Goal: Transaction & Acquisition: Obtain resource

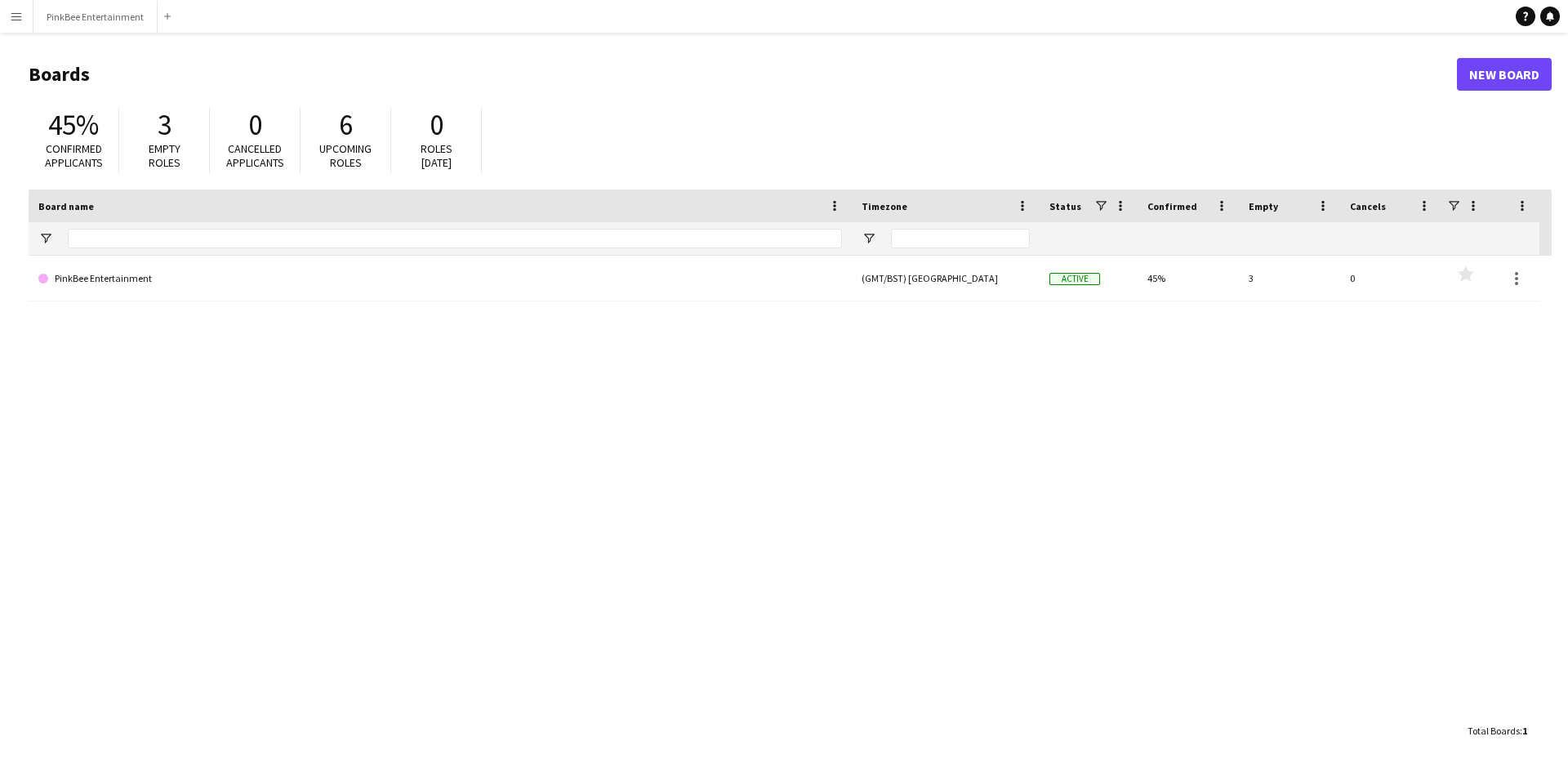
click at [16, 16] on app-icon "Menu" at bounding box center [16, 16] width 13 height 13
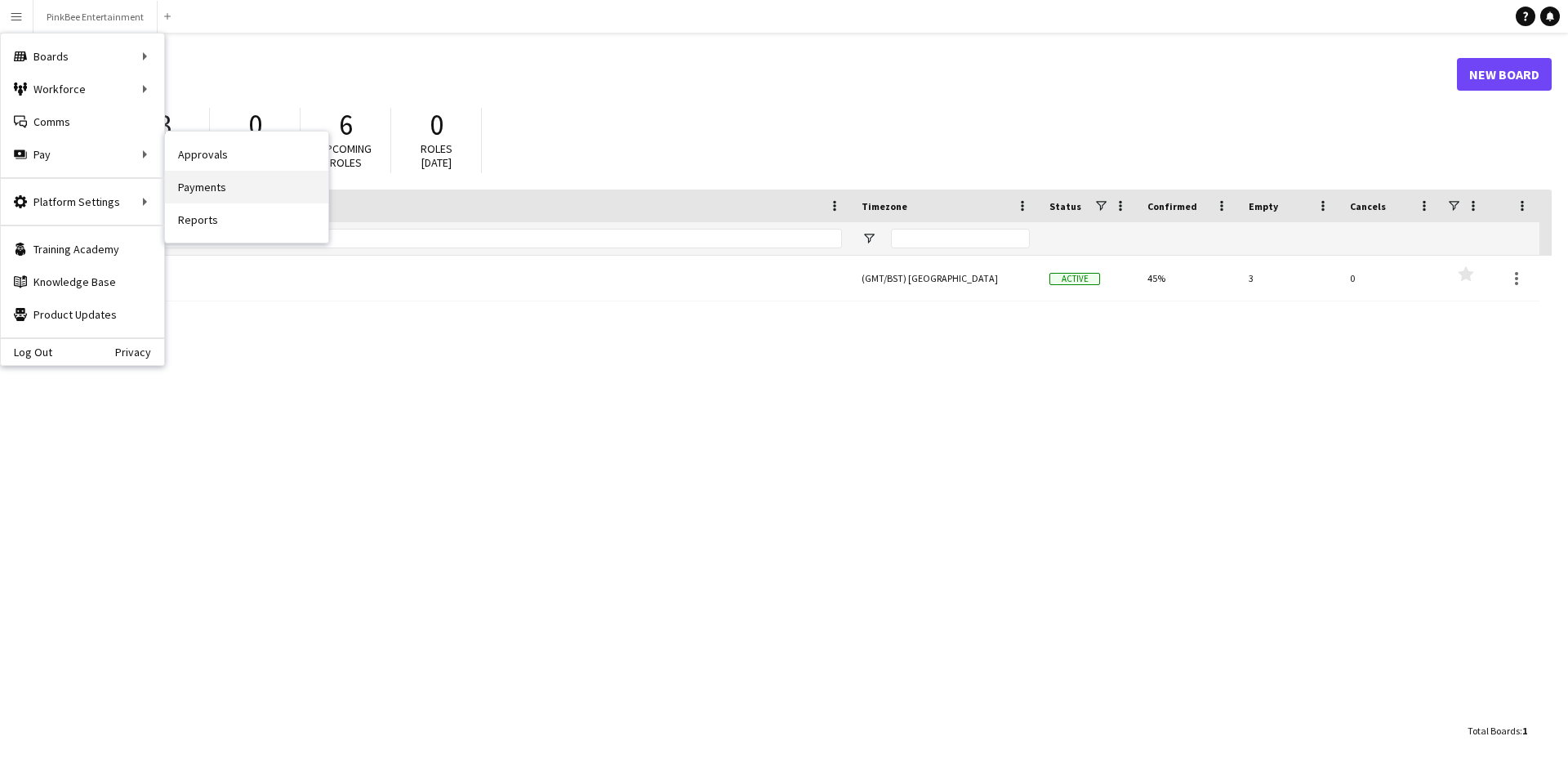
click at [201, 184] on link "Payments" at bounding box center [247, 187] width 163 height 33
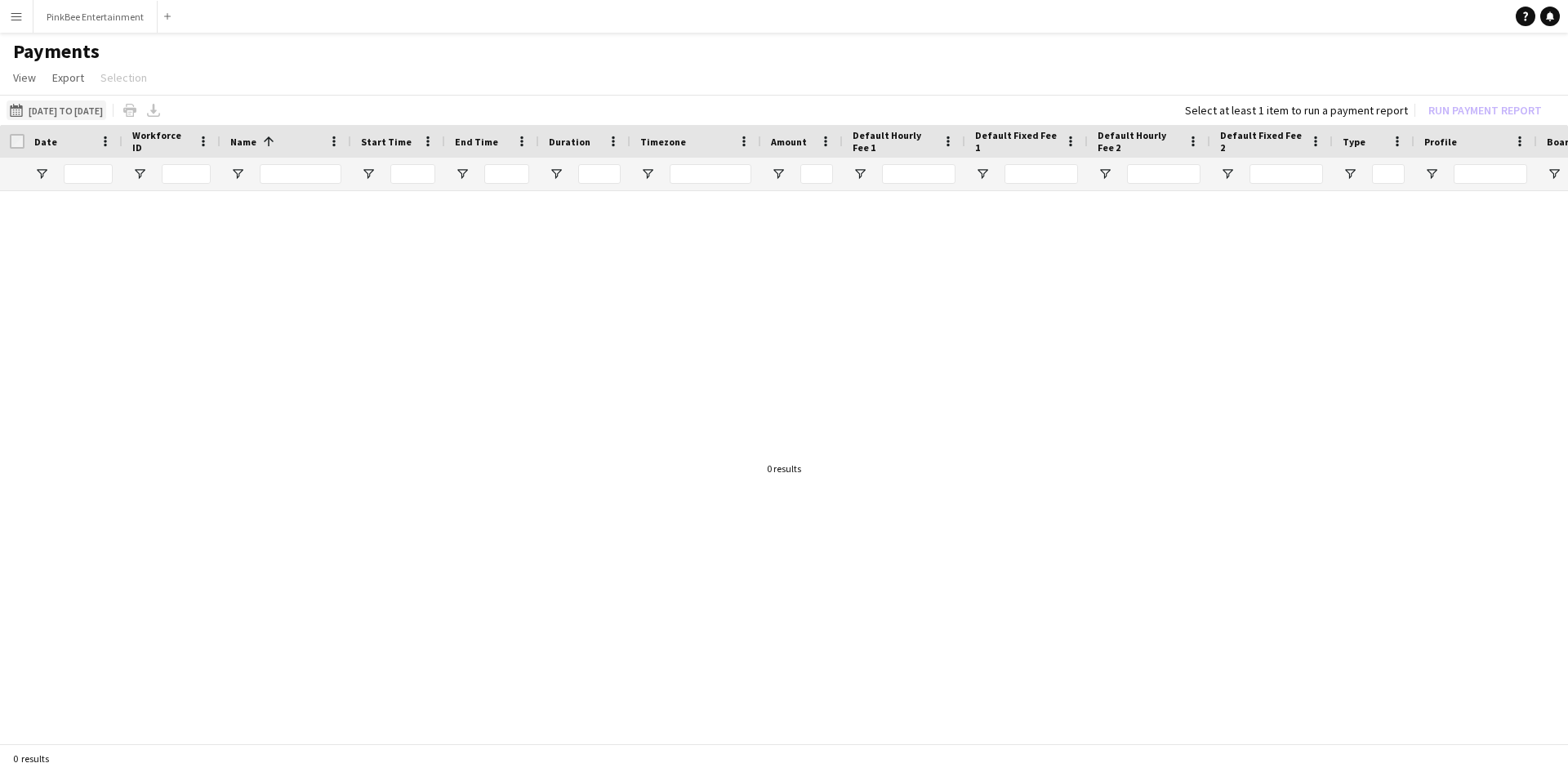
click at [73, 117] on button "[DATE] to [DATE] [DATE] to [DATE]" at bounding box center [57, 110] width 100 height 19
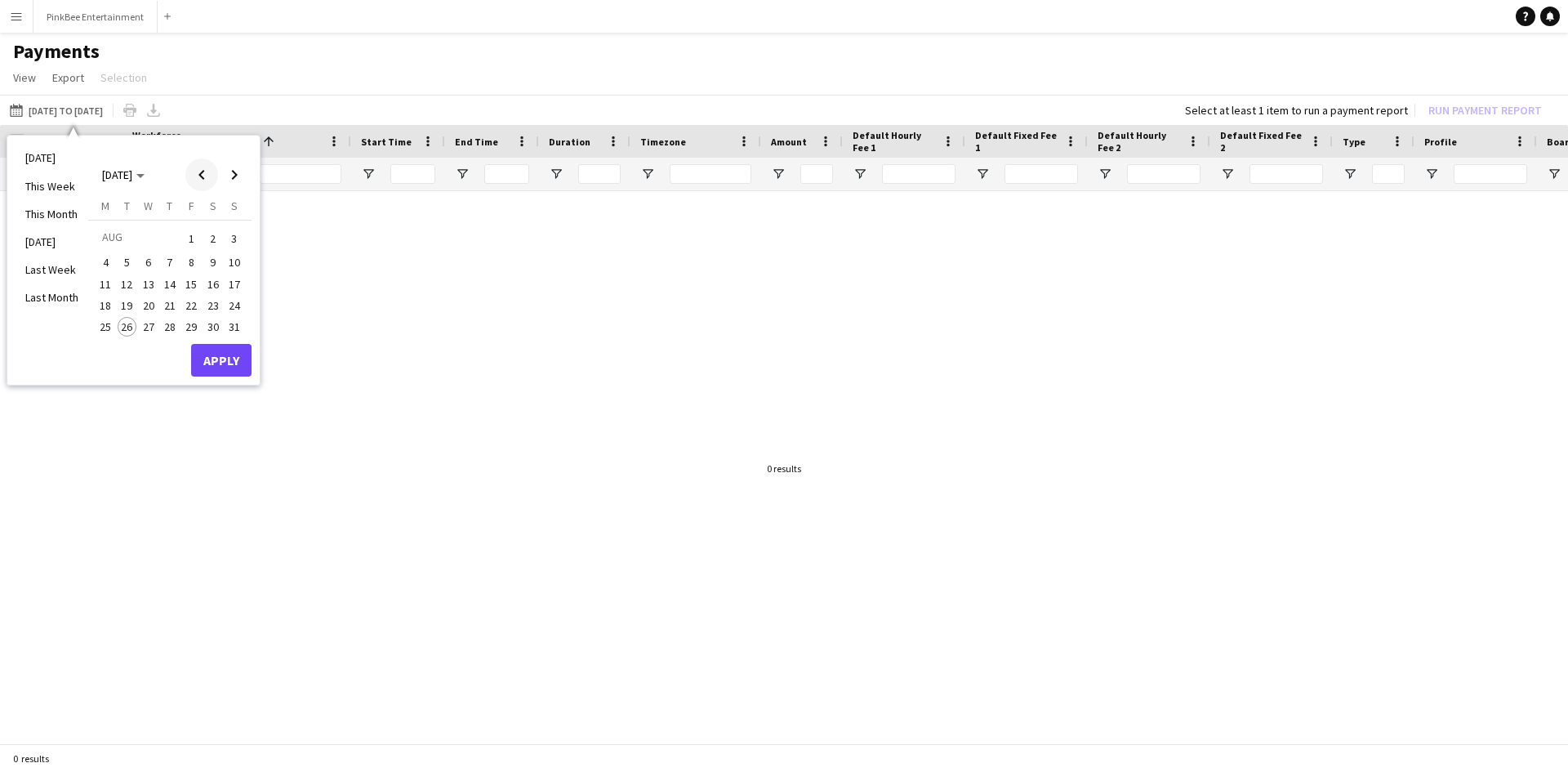
click at [204, 169] on span "Previous month" at bounding box center [202, 175] width 33 height 33
click at [106, 327] on span "21" at bounding box center [105, 323] width 19 height 19
click at [105, 339] on span "28" at bounding box center [105, 345] width 19 height 19
click at [218, 382] on button "Apply" at bounding box center [221, 378] width 60 height 33
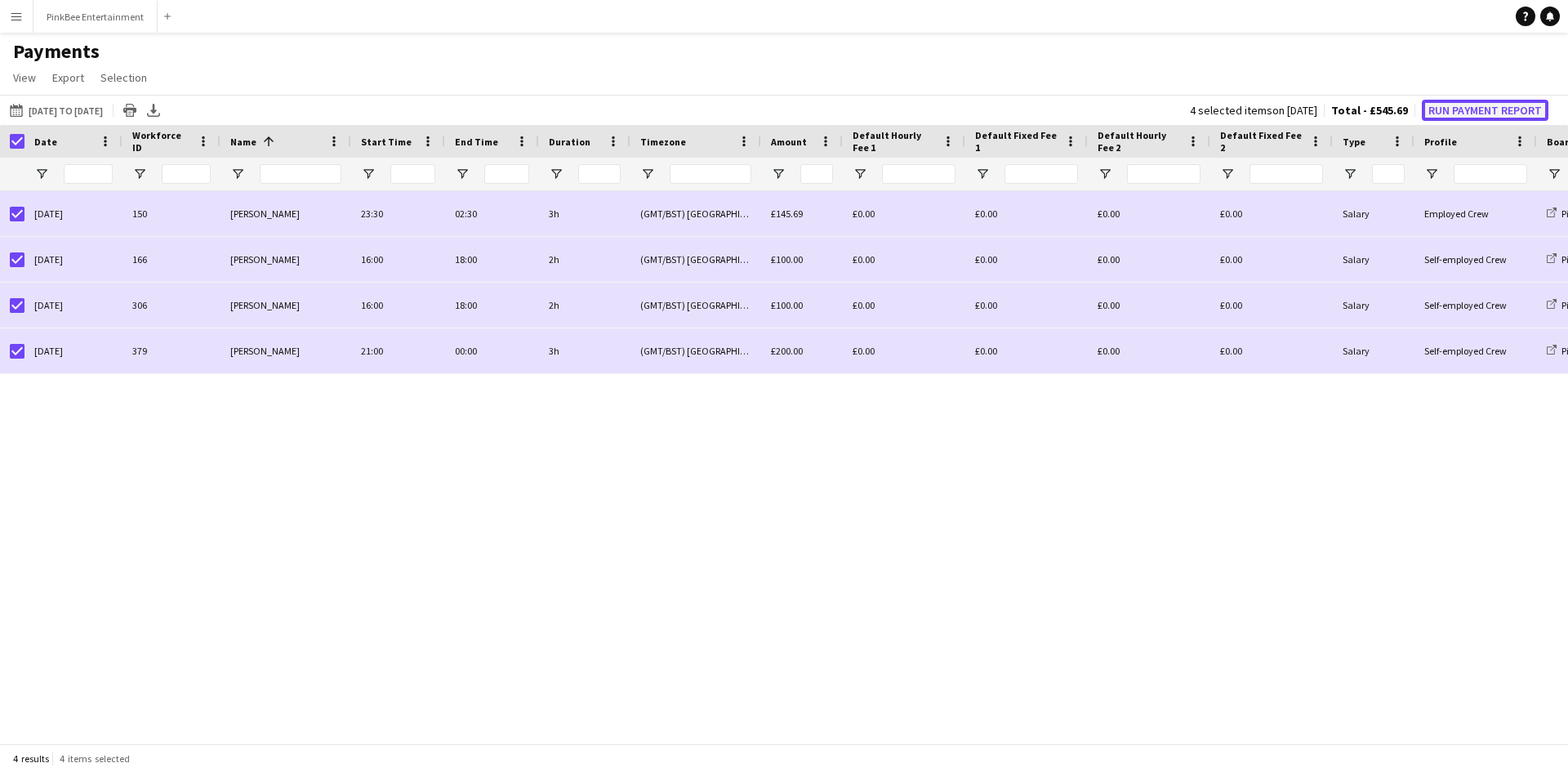
click at [1471, 114] on button "Run Payment Report" at bounding box center [1484, 110] width 127 height 21
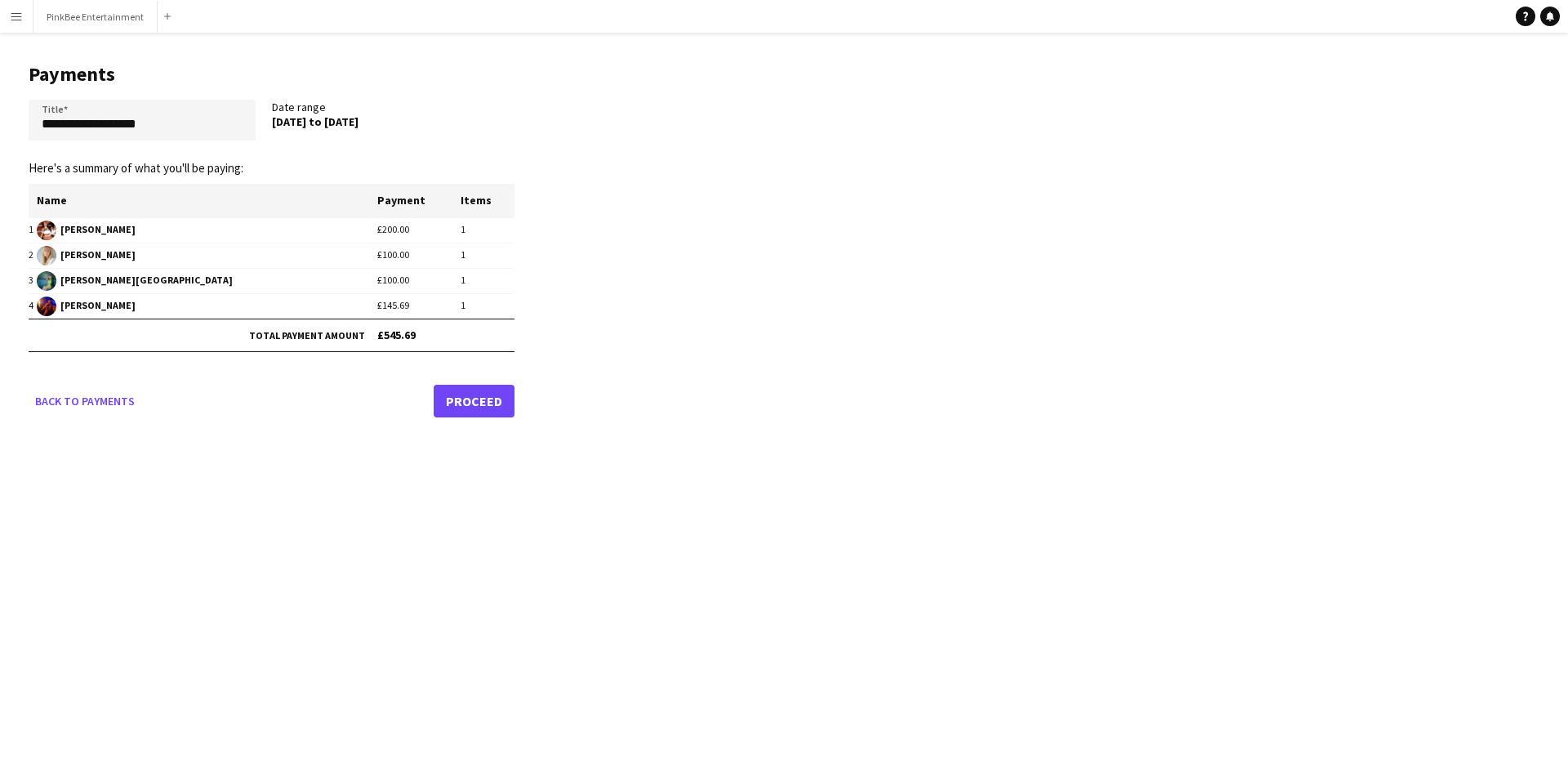
click at [486, 400] on link "Proceed" at bounding box center [474, 400] width 81 height 33
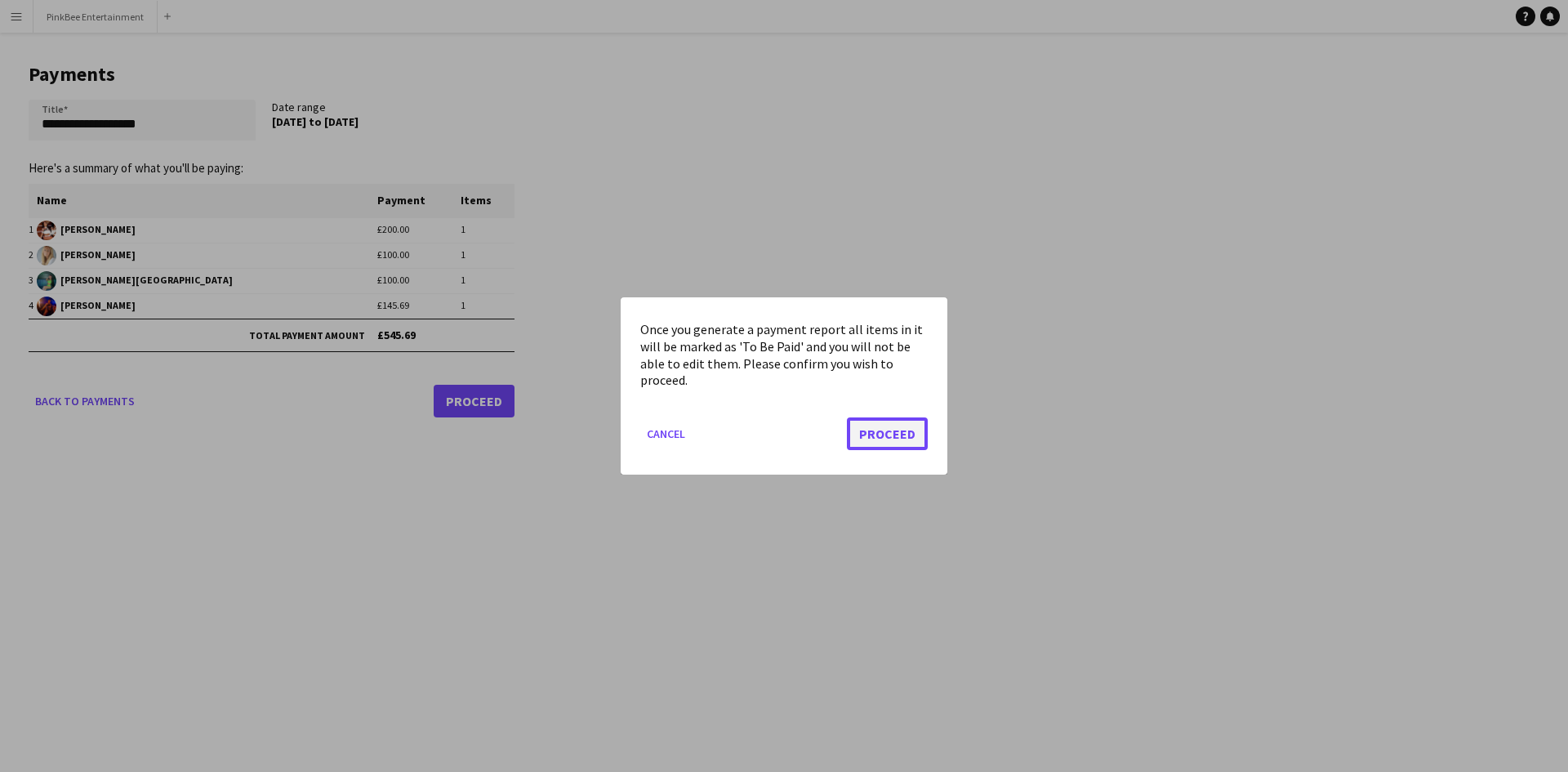
click at [880, 439] on button "Proceed" at bounding box center [887, 433] width 81 height 33
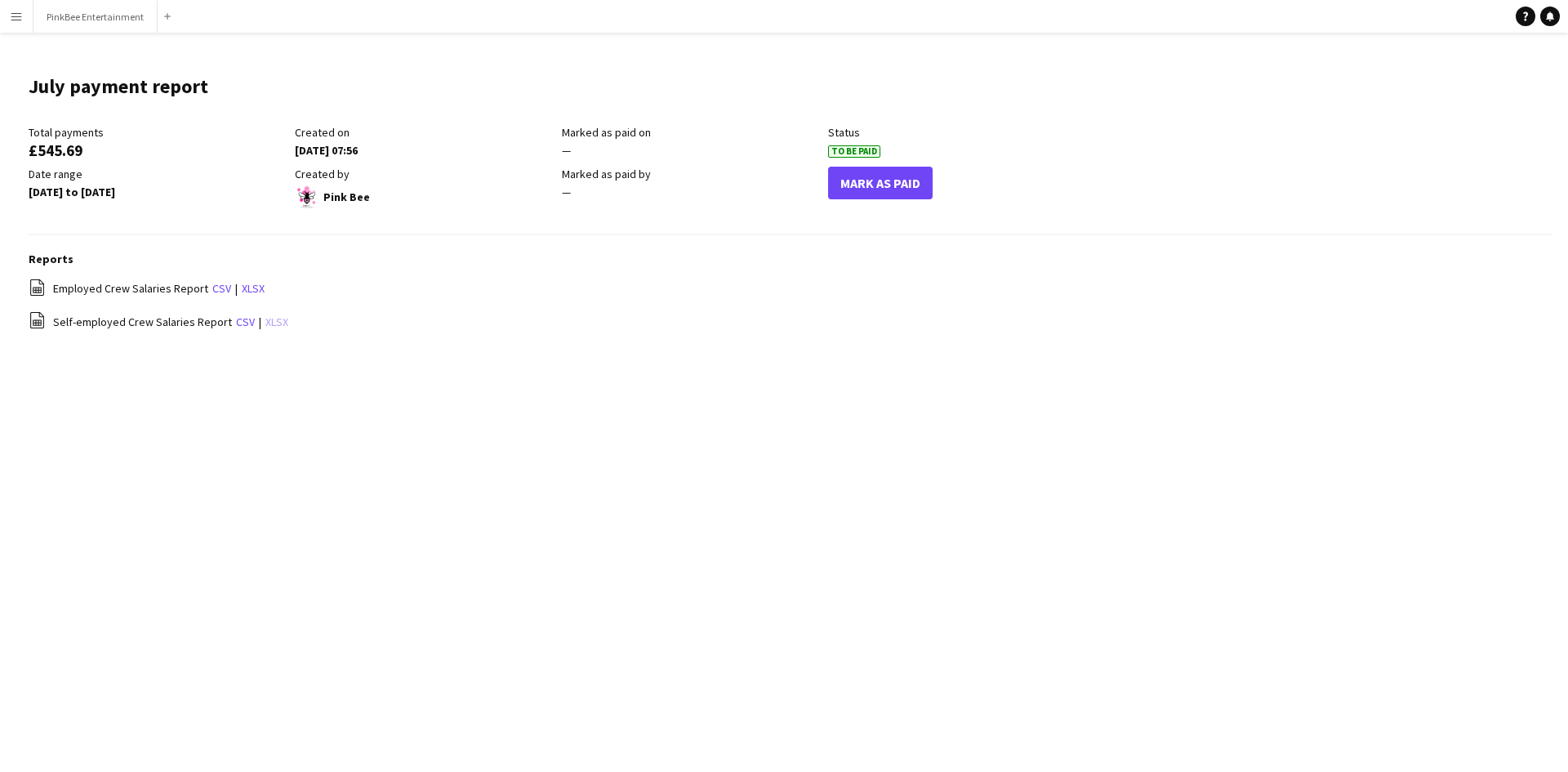
click at [271, 325] on link "xlsx" at bounding box center [277, 321] width 23 height 14
click at [6, 21] on button "Menu" at bounding box center [16, 16] width 33 height 33
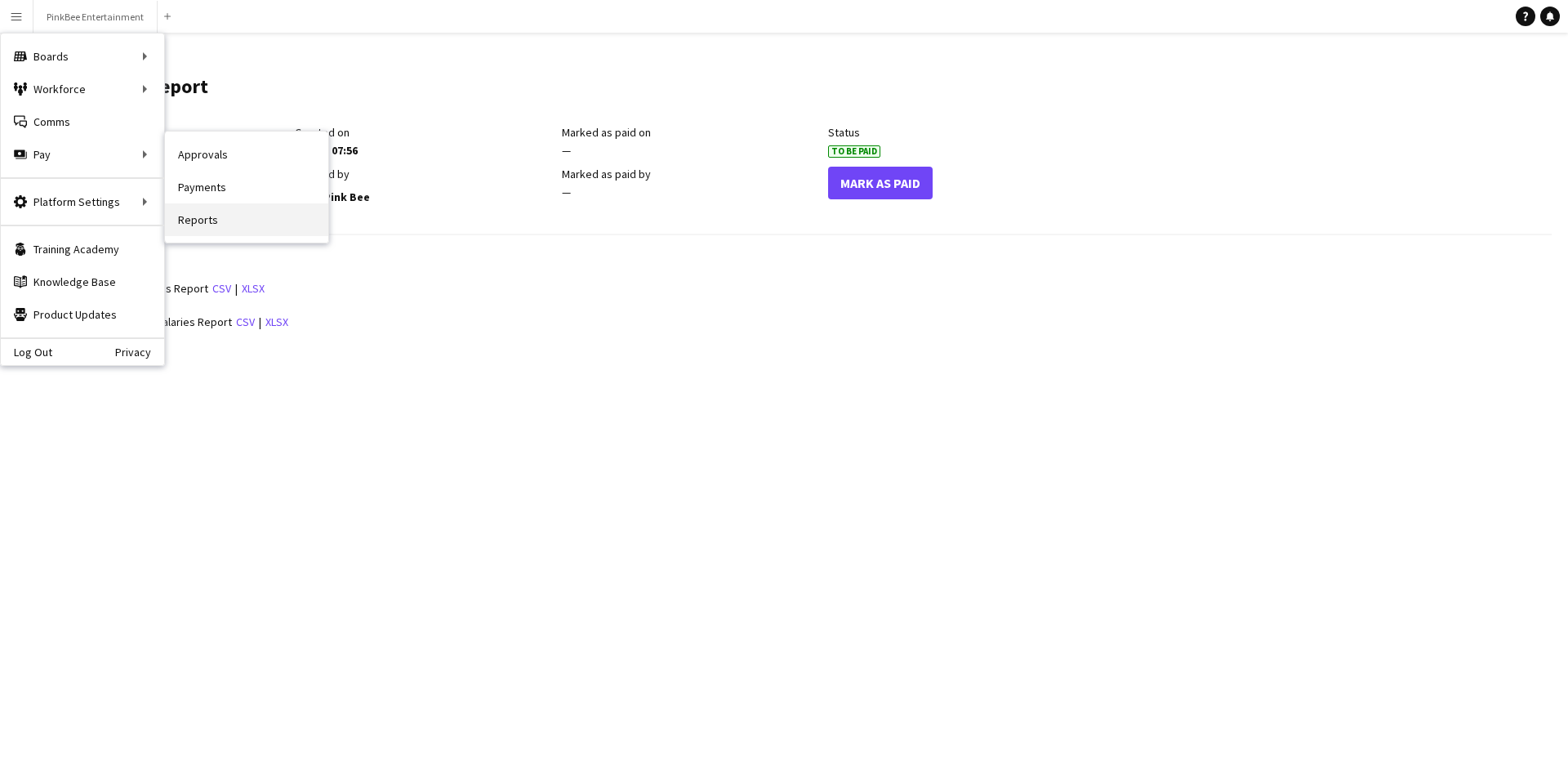
click at [205, 214] on link "Reports" at bounding box center [247, 220] width 163 height 33
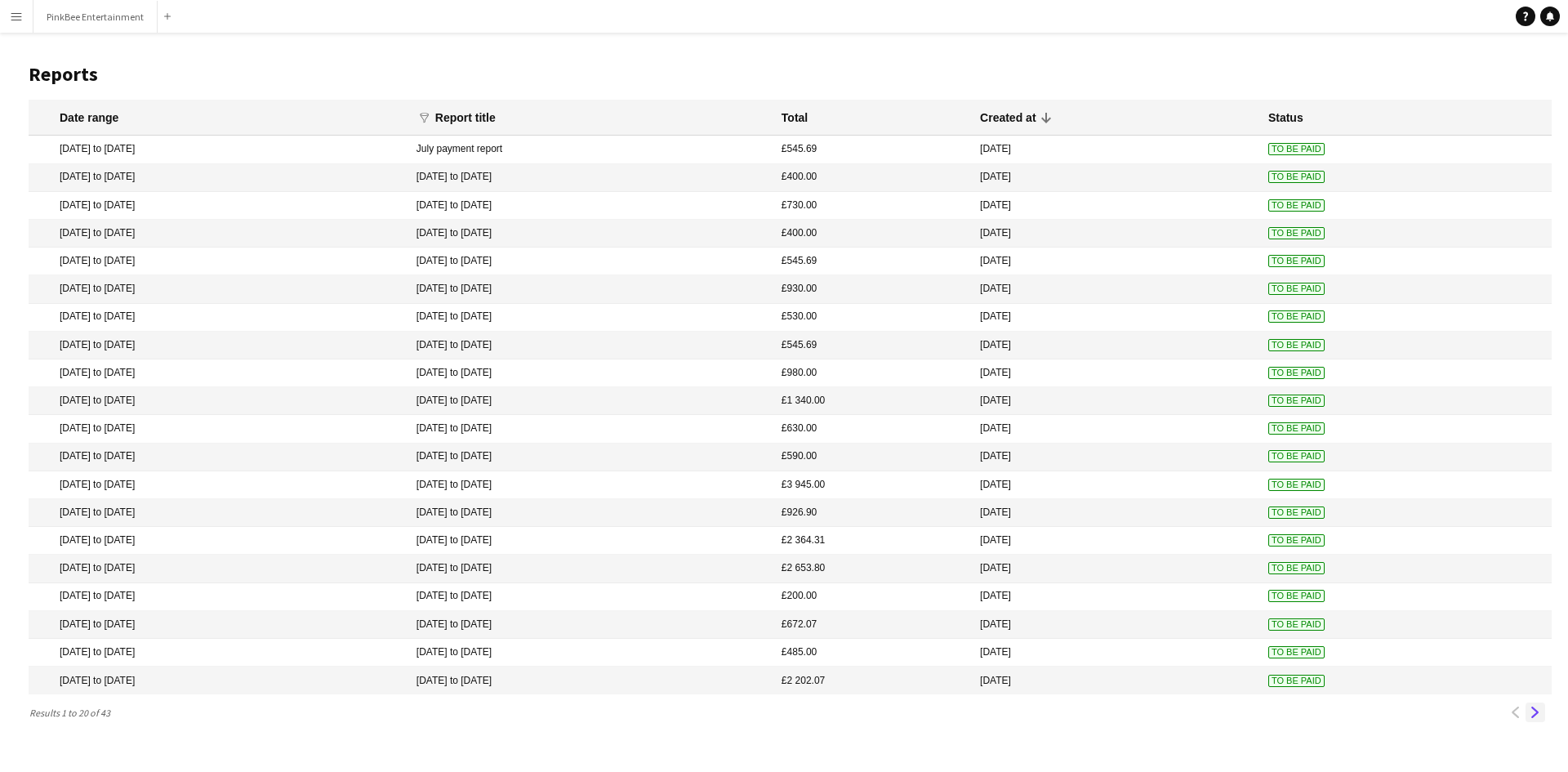
click at [1534, 712] on app-icon "Next" at bounding box center [1535, 712] width 12 height 12
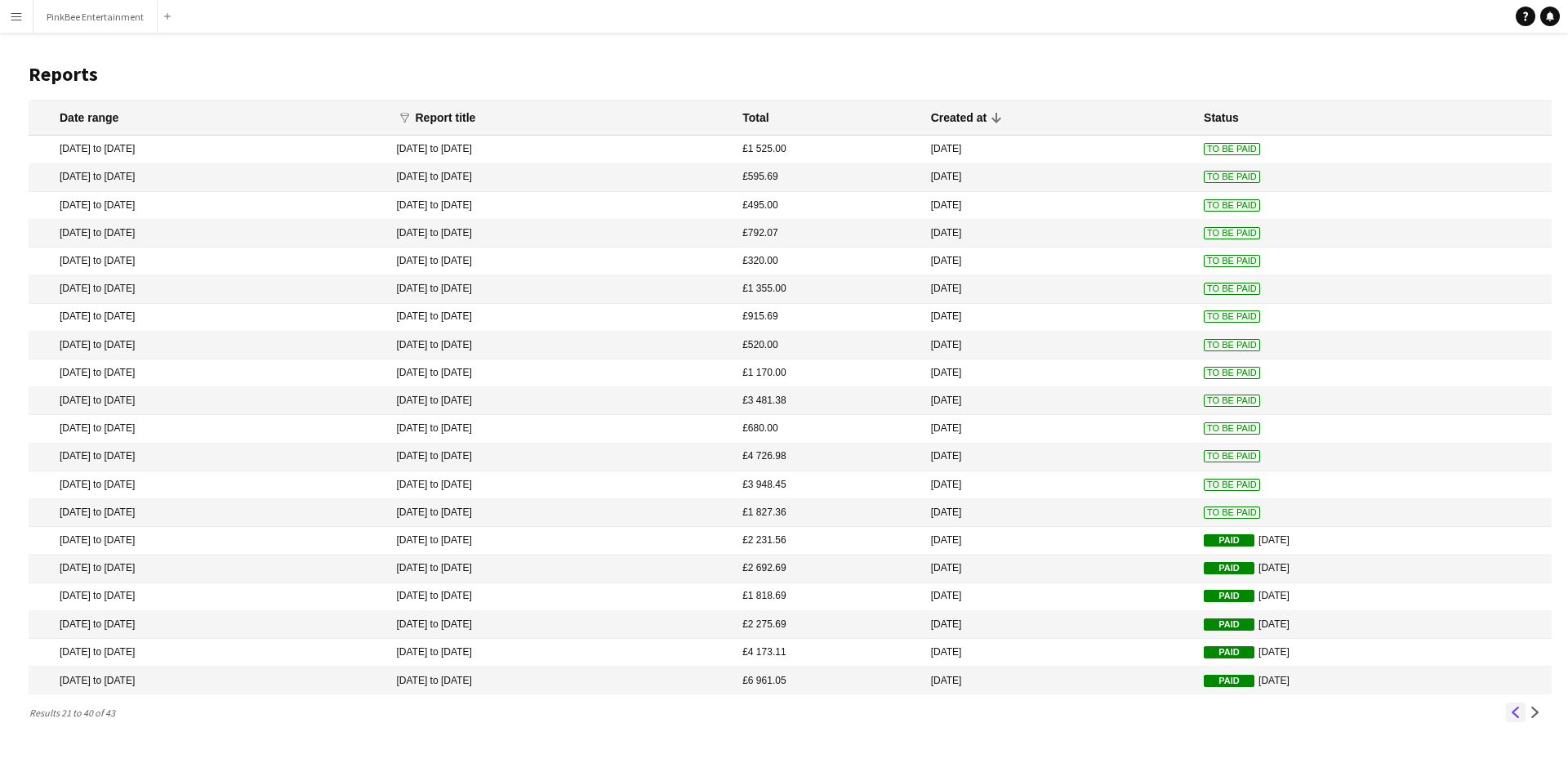
click at [1512, 714] on app-icon "Previous" at bounding box center [1515, 712] width 12 height 12
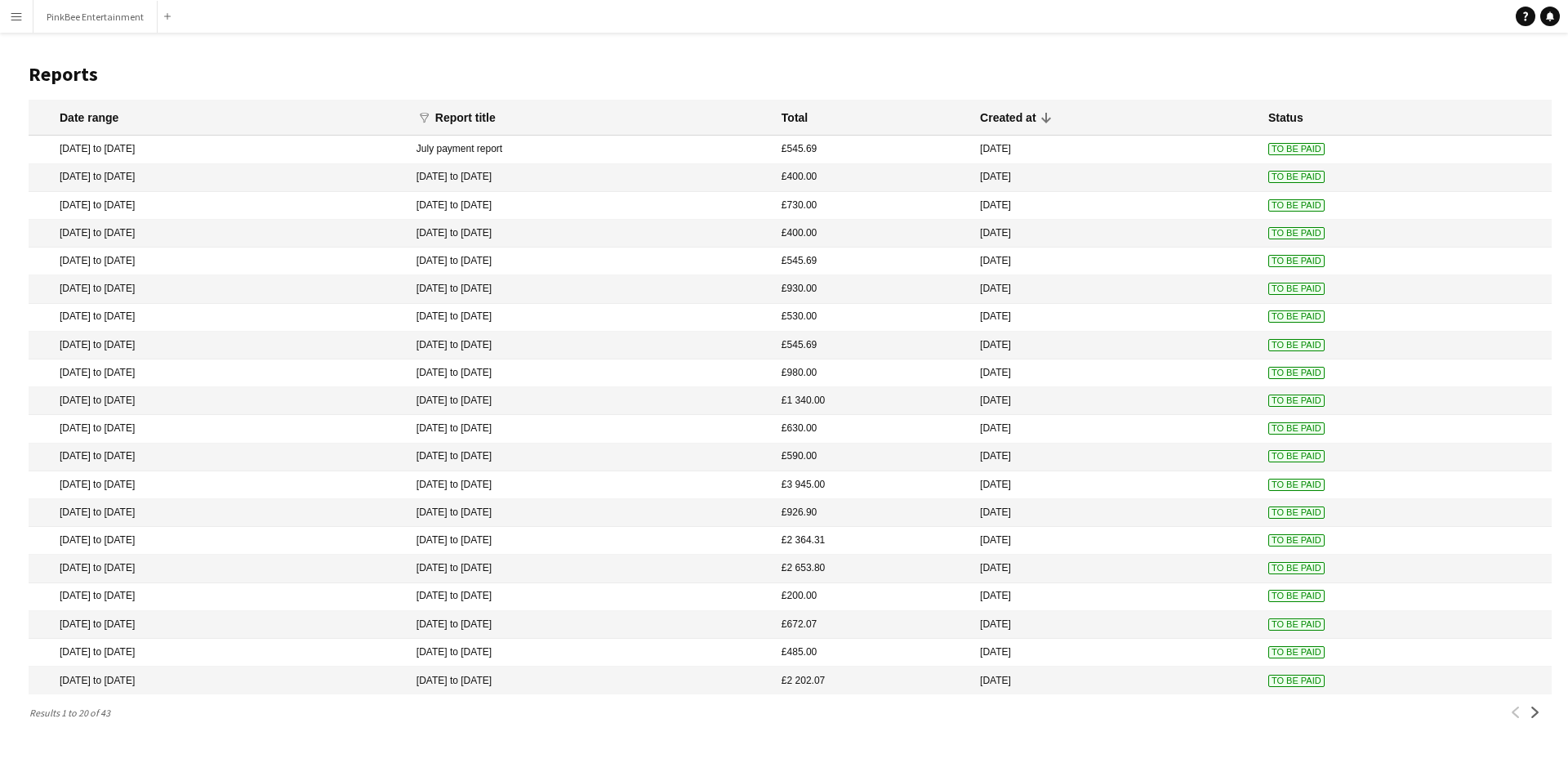
click at [390, 9] on app-navbar "Menu Boards Boards Boards All jobs Status Workforce Workforce My Workforce Recr…" at bounding box center [784, 16] width 1568 height 33
